Goal: Check status: Check status

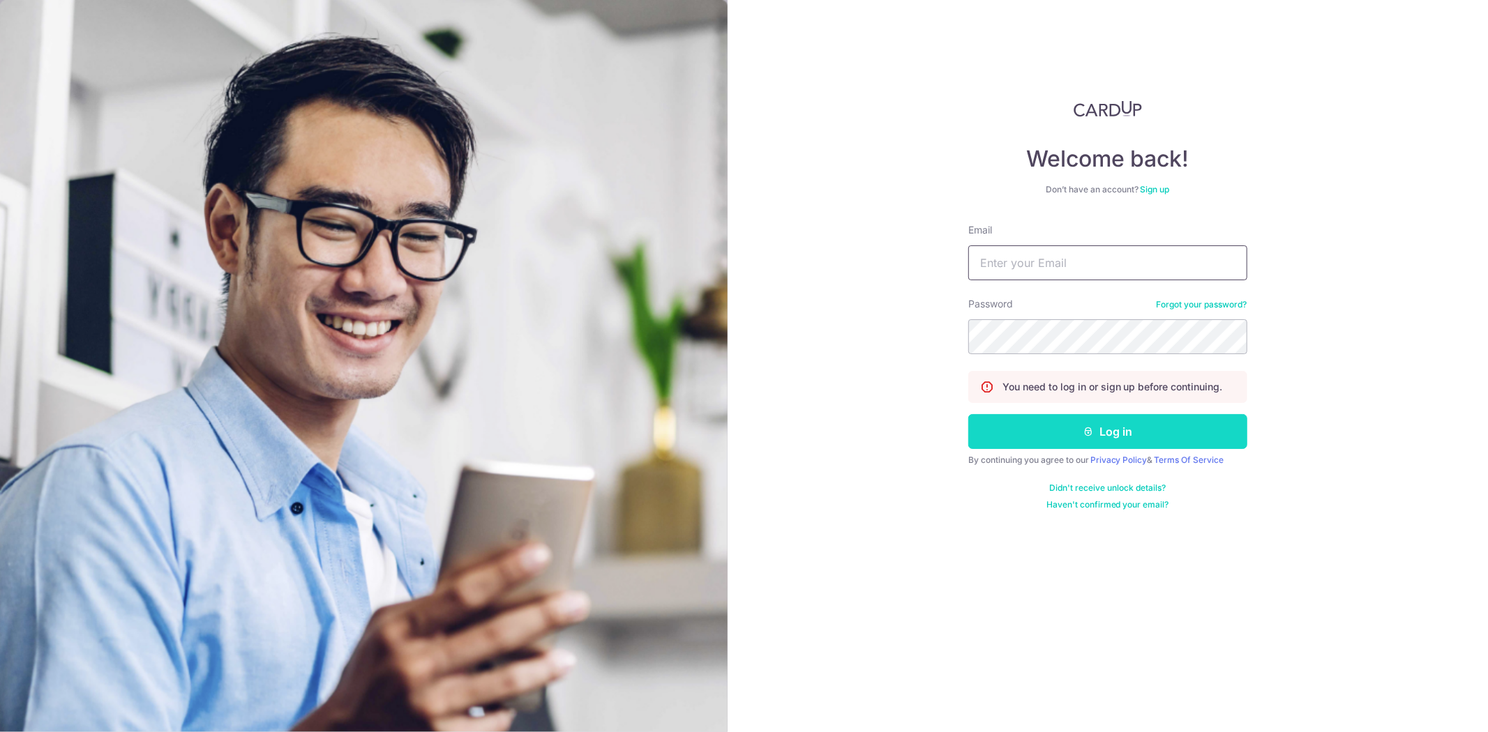
type input "[PERSON_NAME][EMAIL_ADDRESS][DOMAIN_NAME]"
click at [1084, 439] on button "Log in" at bounding box center [1107, 431] width 279 height 35
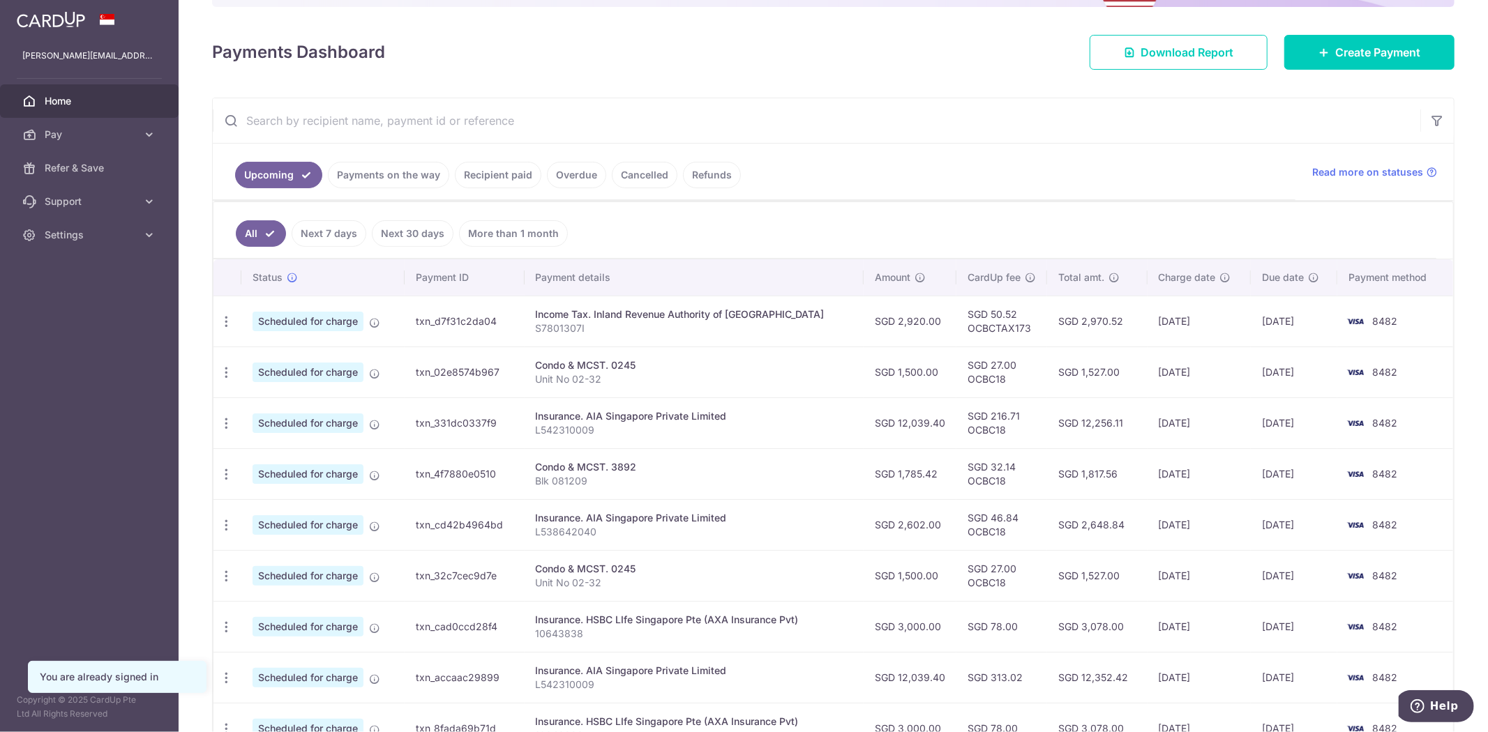
click at [410, 179] on link "Payments on the way" at bounding box center [388, 175] width 121 height 27
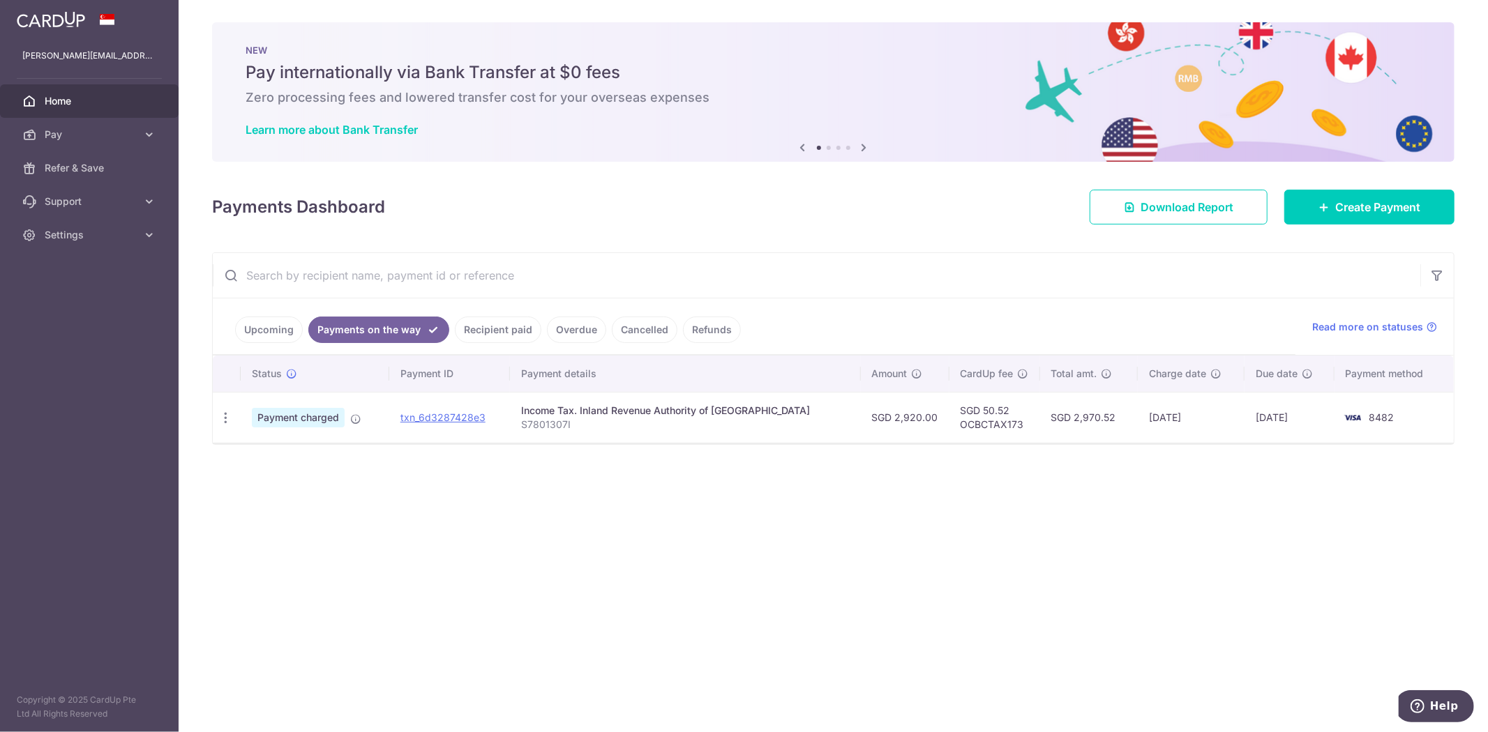
click at [257, 340] on link "Upcoming" at bounding box center [269, 330] width 68 height 27
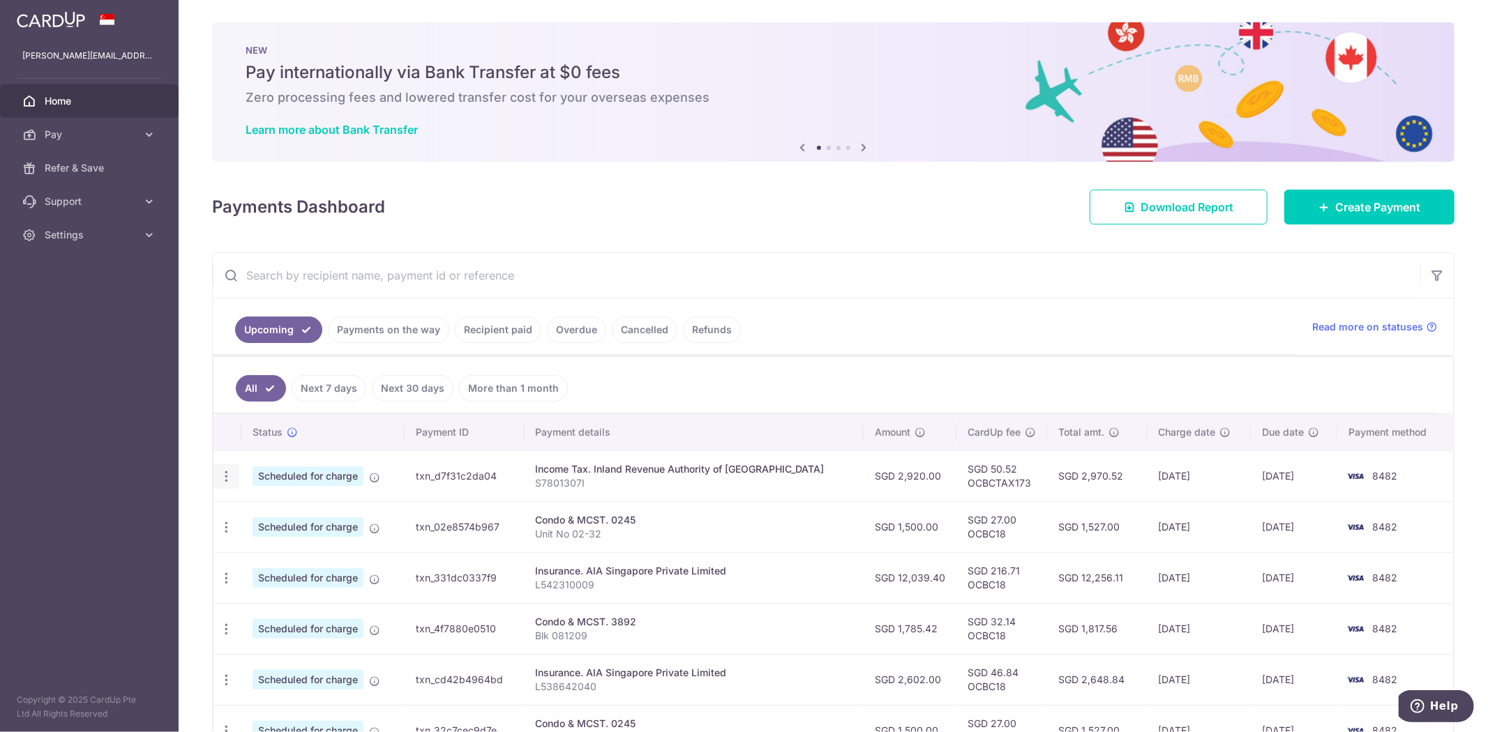
click at [222, 486] on div "Update payment Cancel payment" at bounding box center [226, 477] width 26 height 26
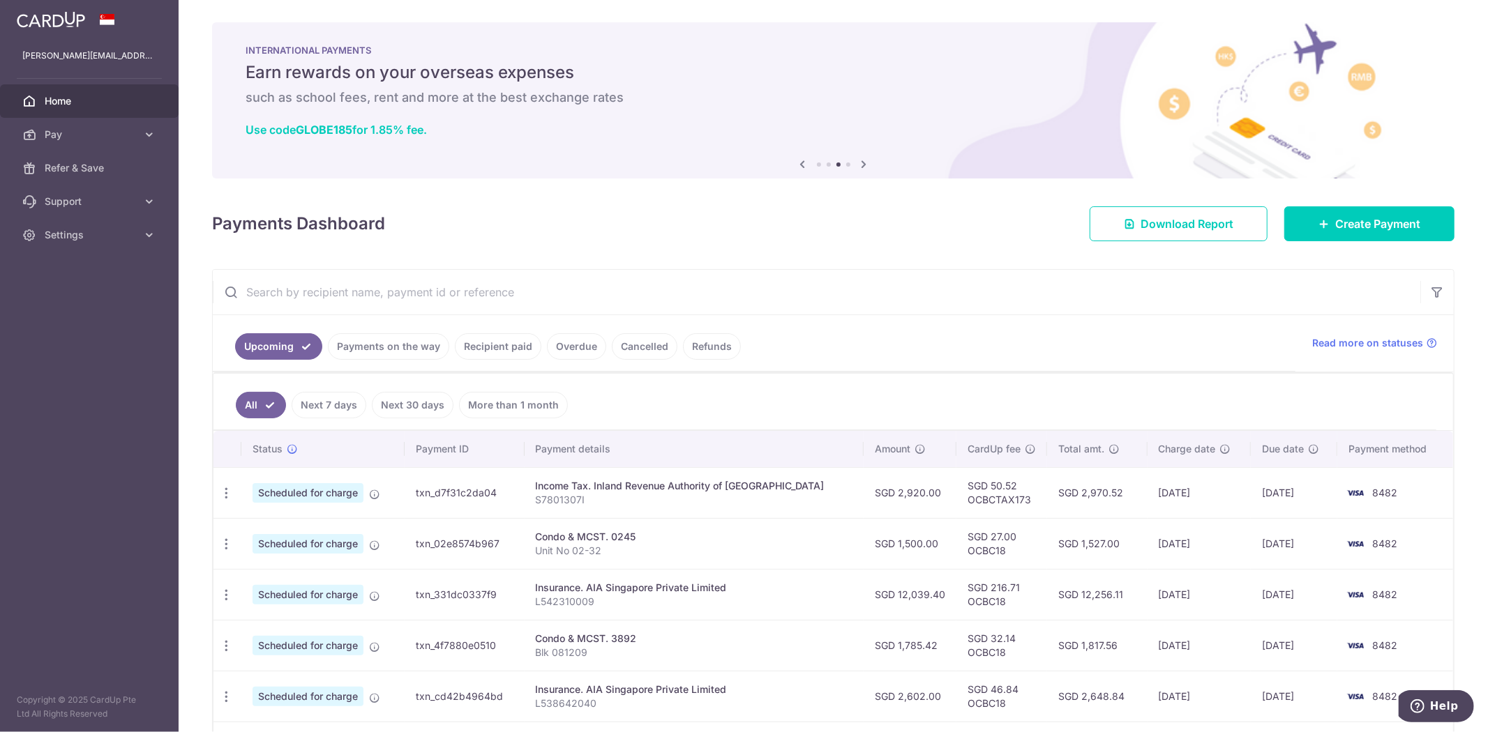
click at [368, 345] on link "Payments on the way" at bounding box center [388, 346] width 121 height 27
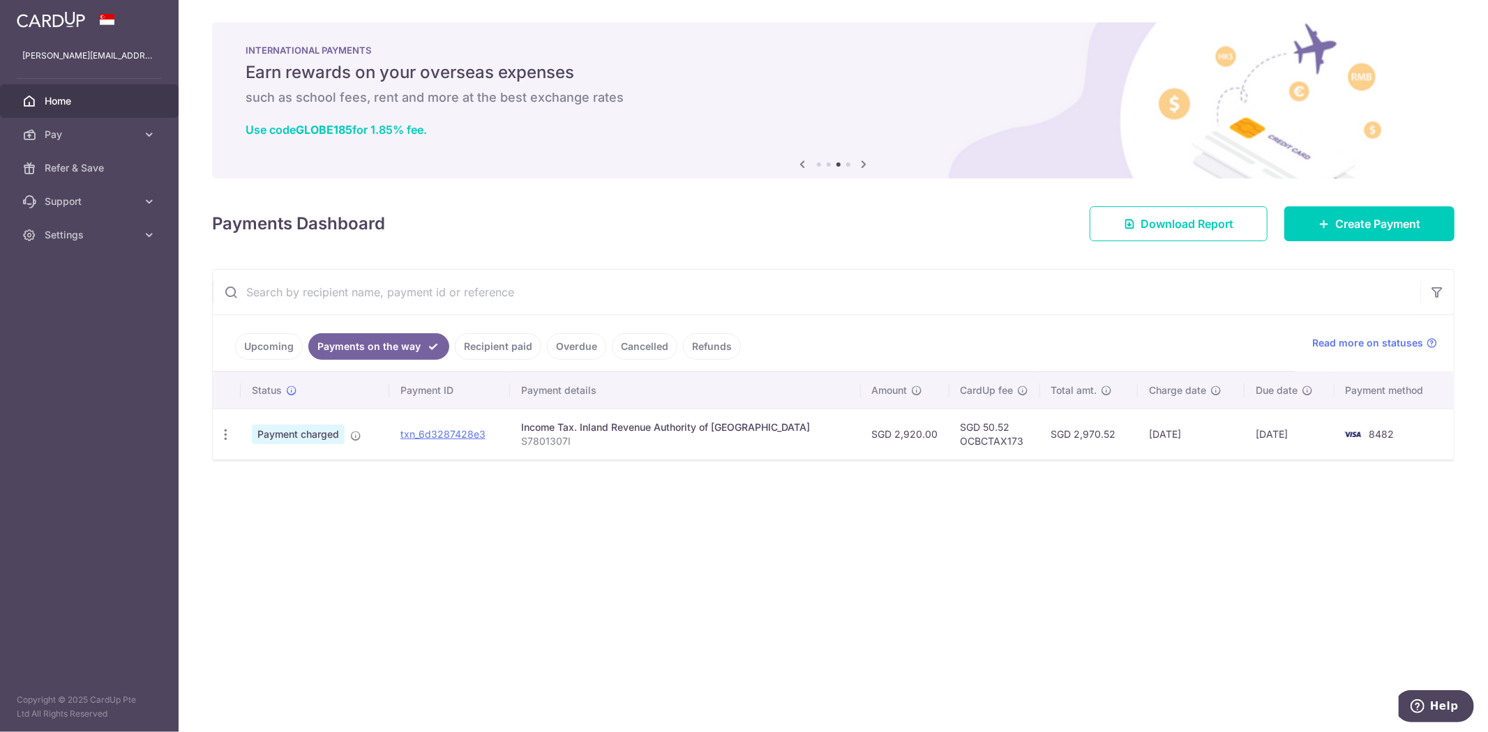
click at [466, 342] on link "Recipient paid" at bounding box center [498, 346] width 86 height 27
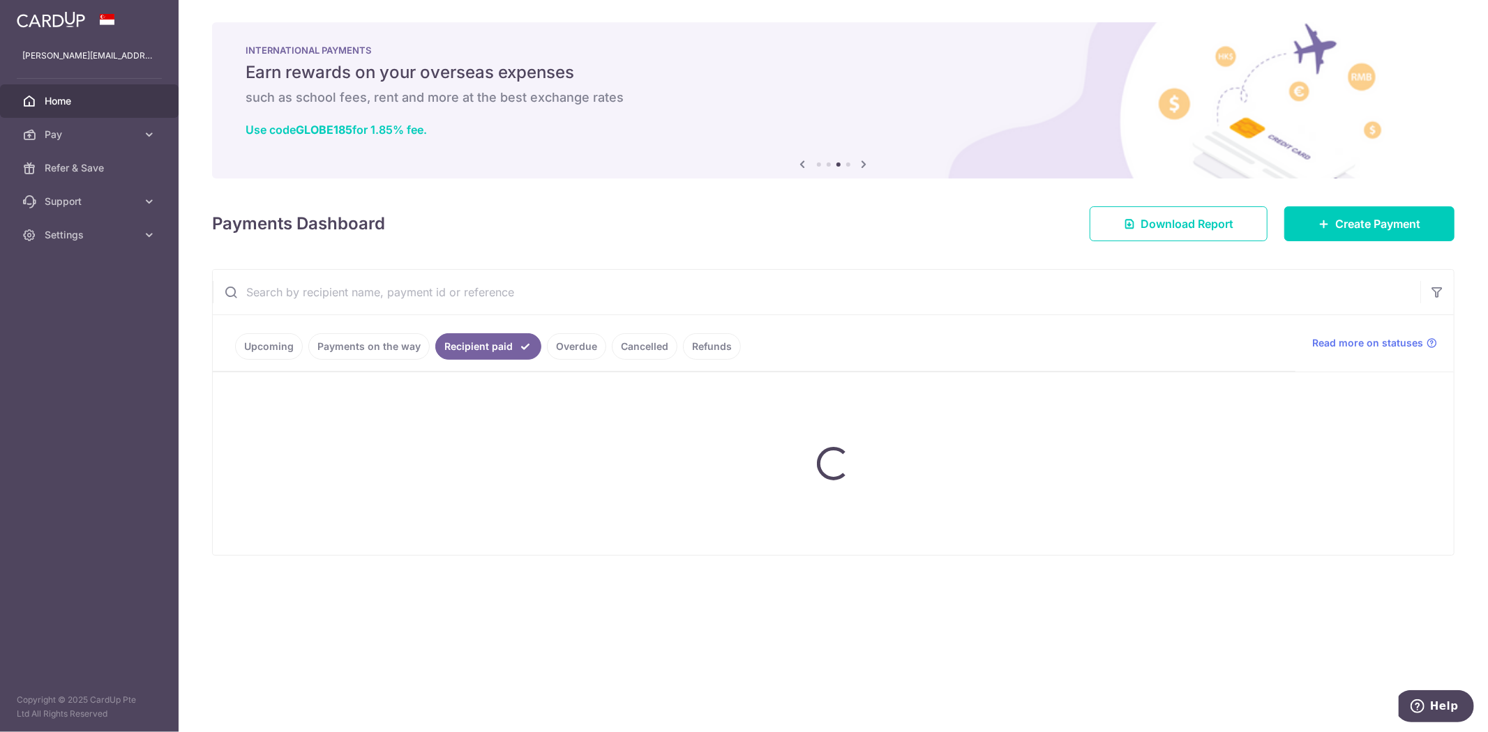
click at [269, 349] on ul "Upcoming Payments on the way Recipient paid Overdue Cancelled Refunds" at bounding box center [754, 343] width 1082 height 56
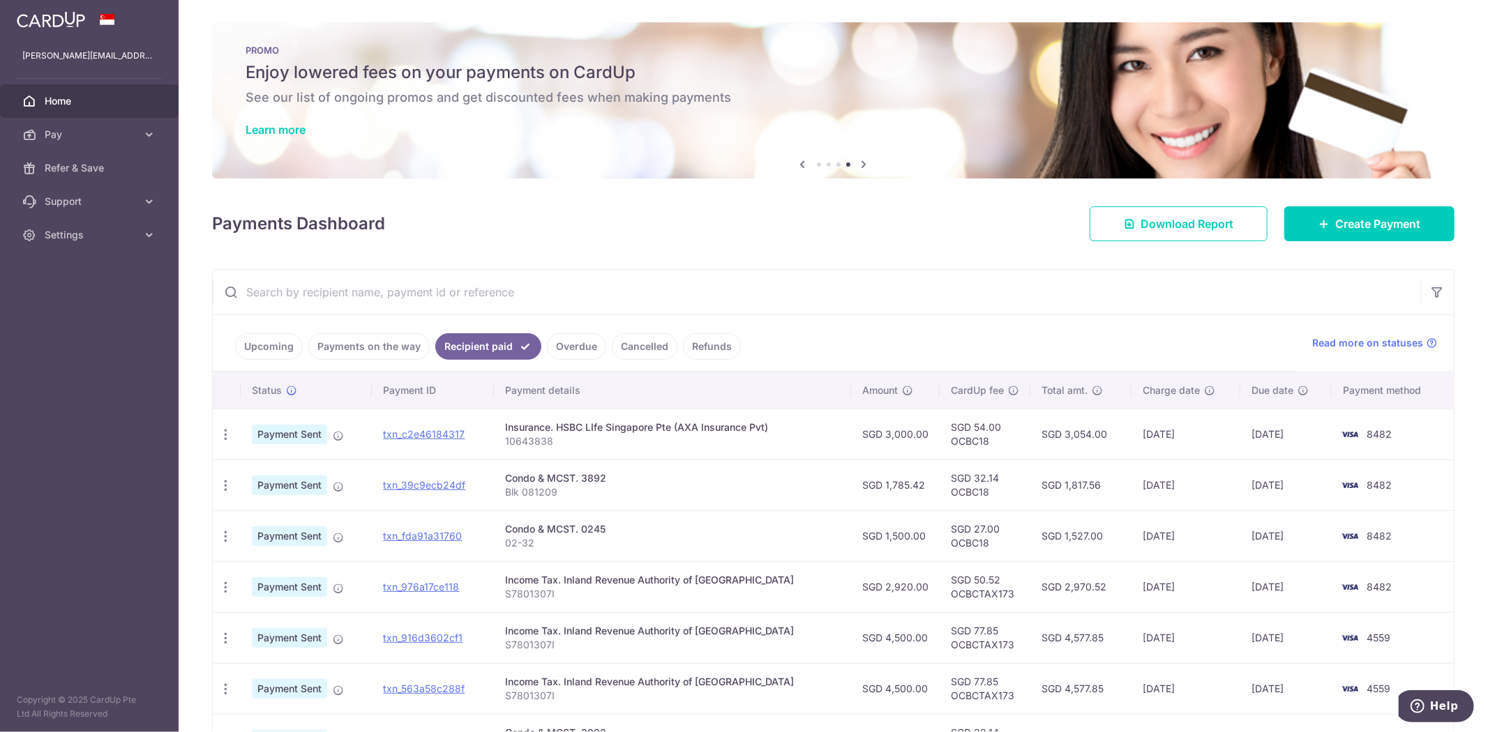
click at [358, 346] on link "Payments on the way" at bounding box center [368, 346] width 121 height 27
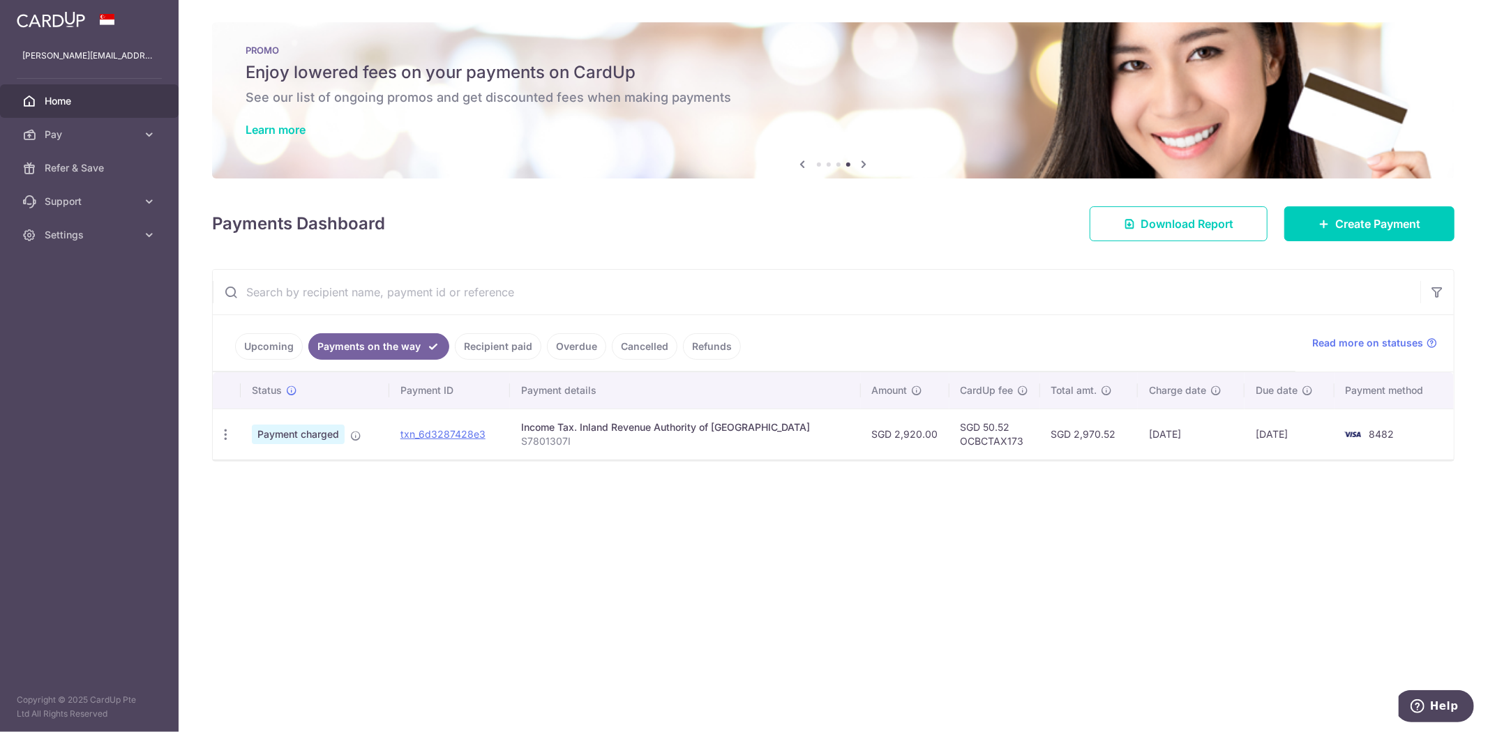
click at [266, 347] on link "Upcoming" at bounding box center [269, 346] width 68 height 27
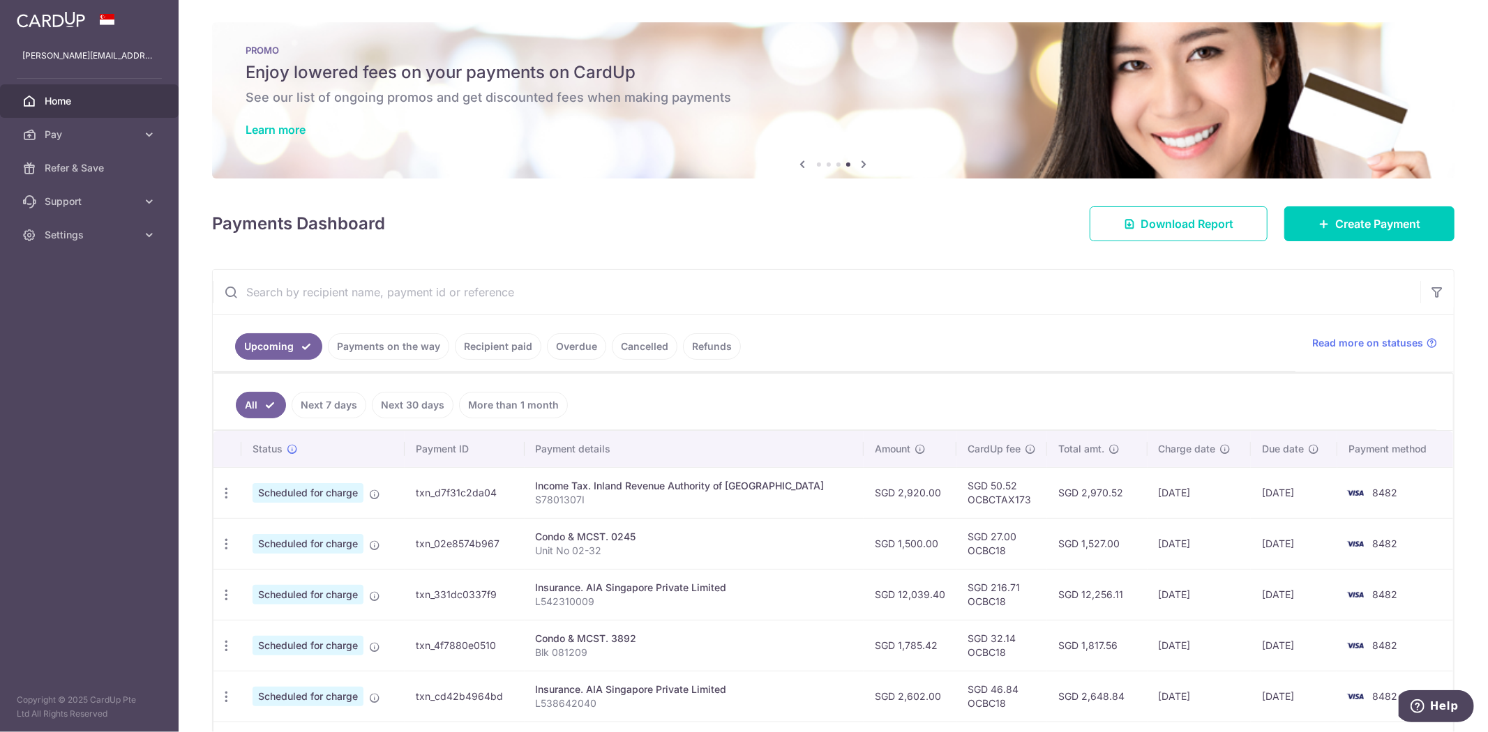
click at [477, 344] on link "Recipient paid" at bounding box center [498, 346] width 86 height 27
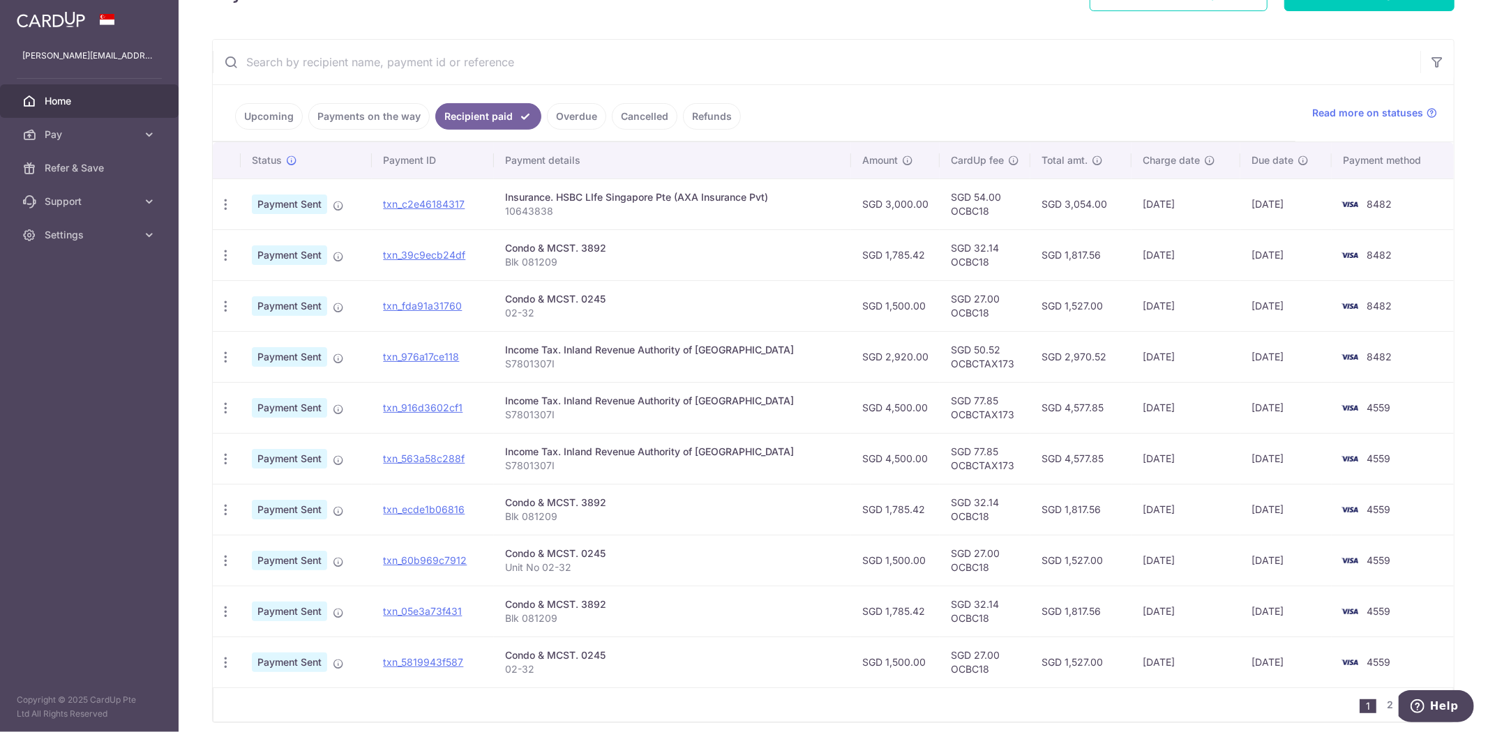
scroll to position [232, 0]
